Goal: Find specific page/section: Find specific page/section

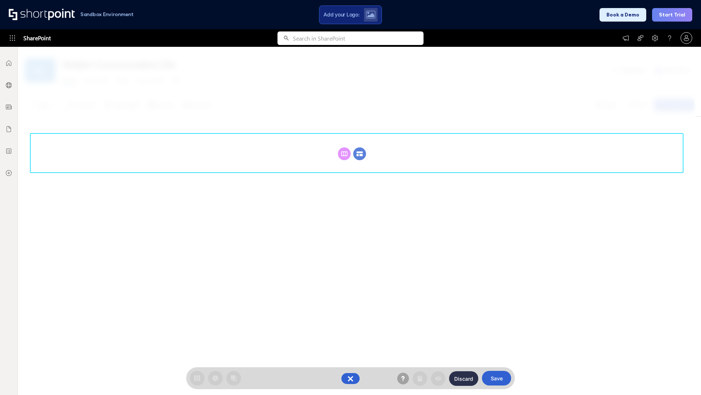
scroll to position [100, 0]
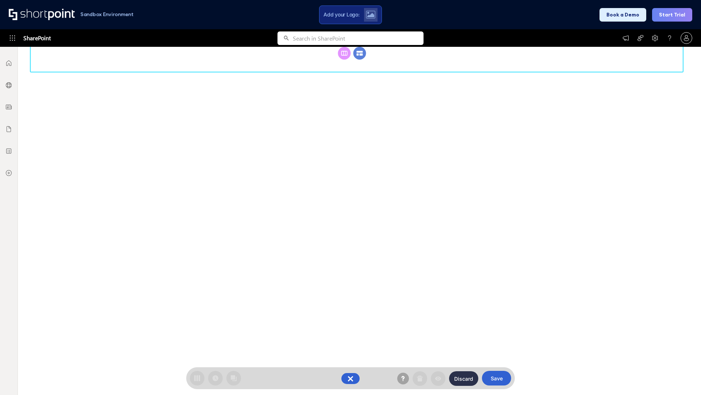
click at [360, 60] on circle at bounding box center [360, 53] width 13 height 13
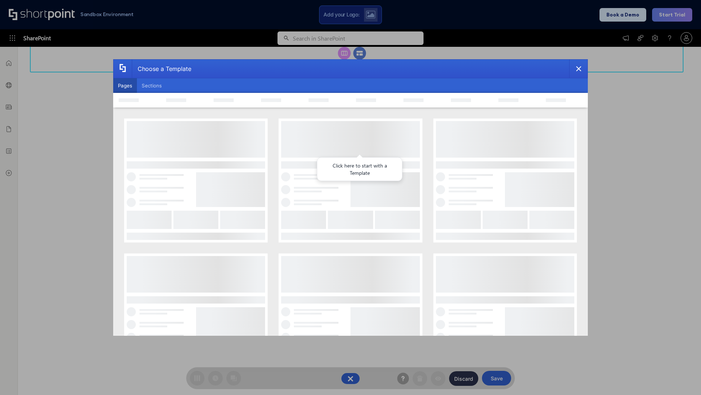
scroll to position [0, 0]
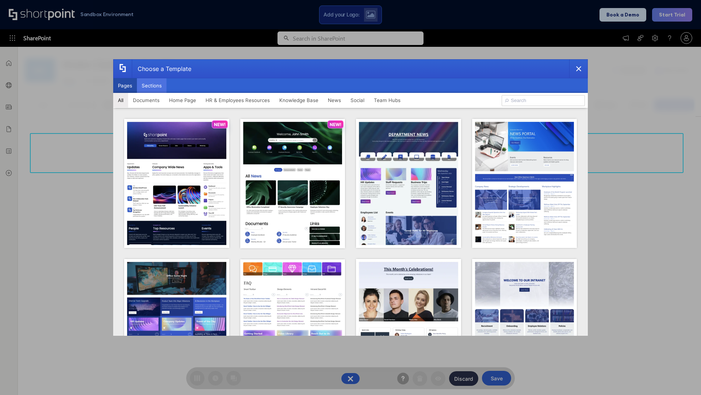
click at [152, 85] on button "Sections" at bounding box center [152, 85] width 30 height 15
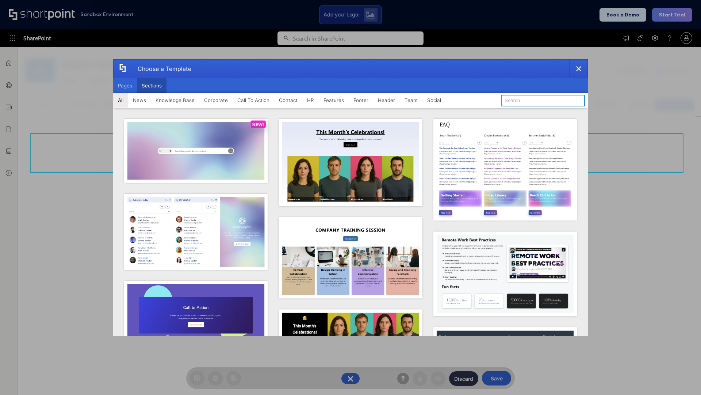
type input "Healthcare Team"
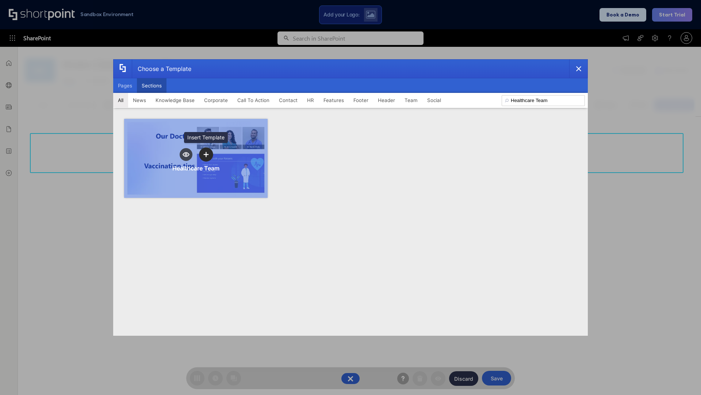
click at [206, 154] on icon "template selector" at bounding box center [205, 154] width 5 height 5
